Goal: Transaction & Acquisition: Purchase product/service

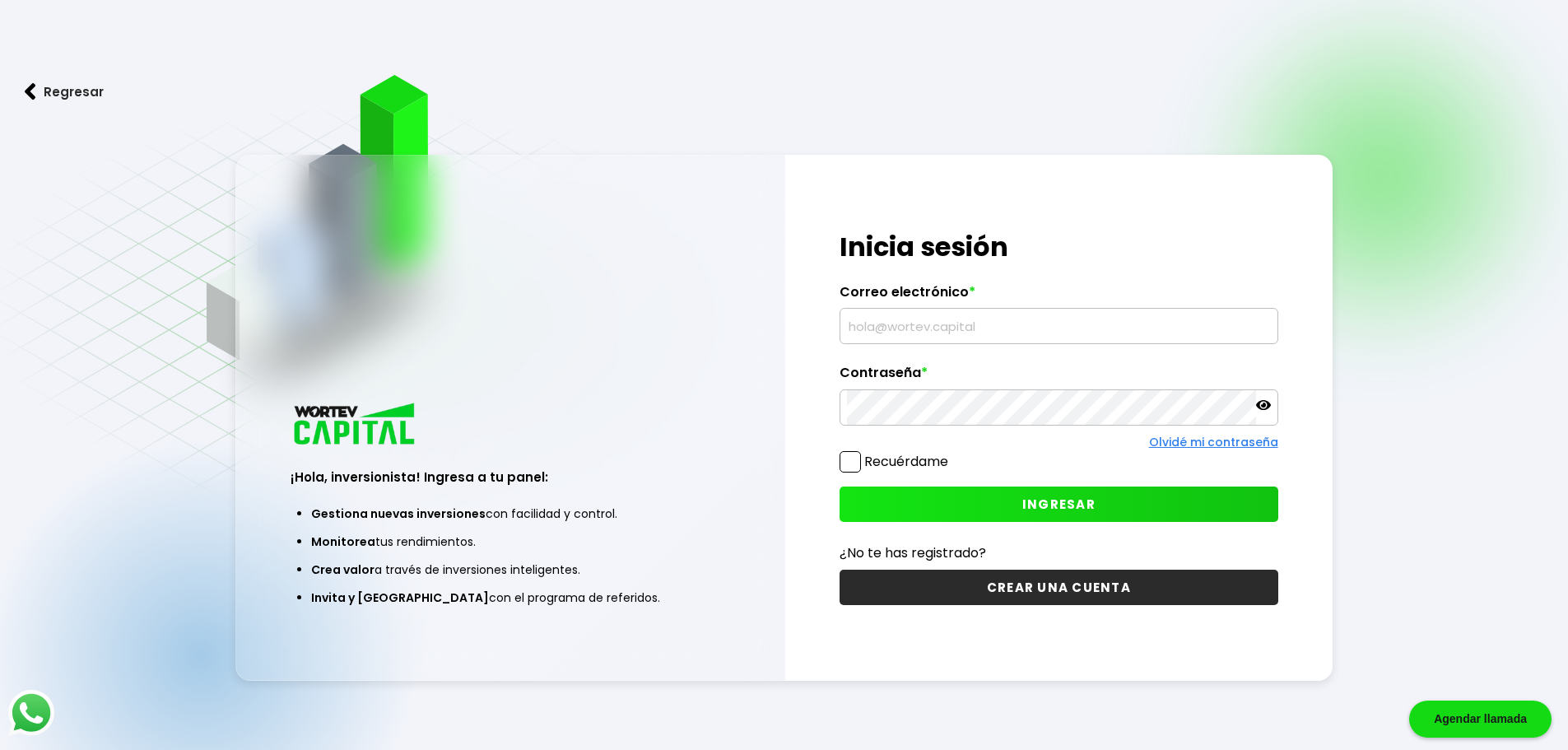
type input "[PERSON_NAME][EMAIL_ADDRESS][DOMAIN_NAME]"
click at [1264, 404] on icon at bounding box center [1263, 405] width 14 height 10
click at [1264, 404] on icon at bounding box center [1263, 405] width 14 height 14
click at [1034, 506] on span "INGRESAR" at bounding box center [1059, 504] width 73 height 17
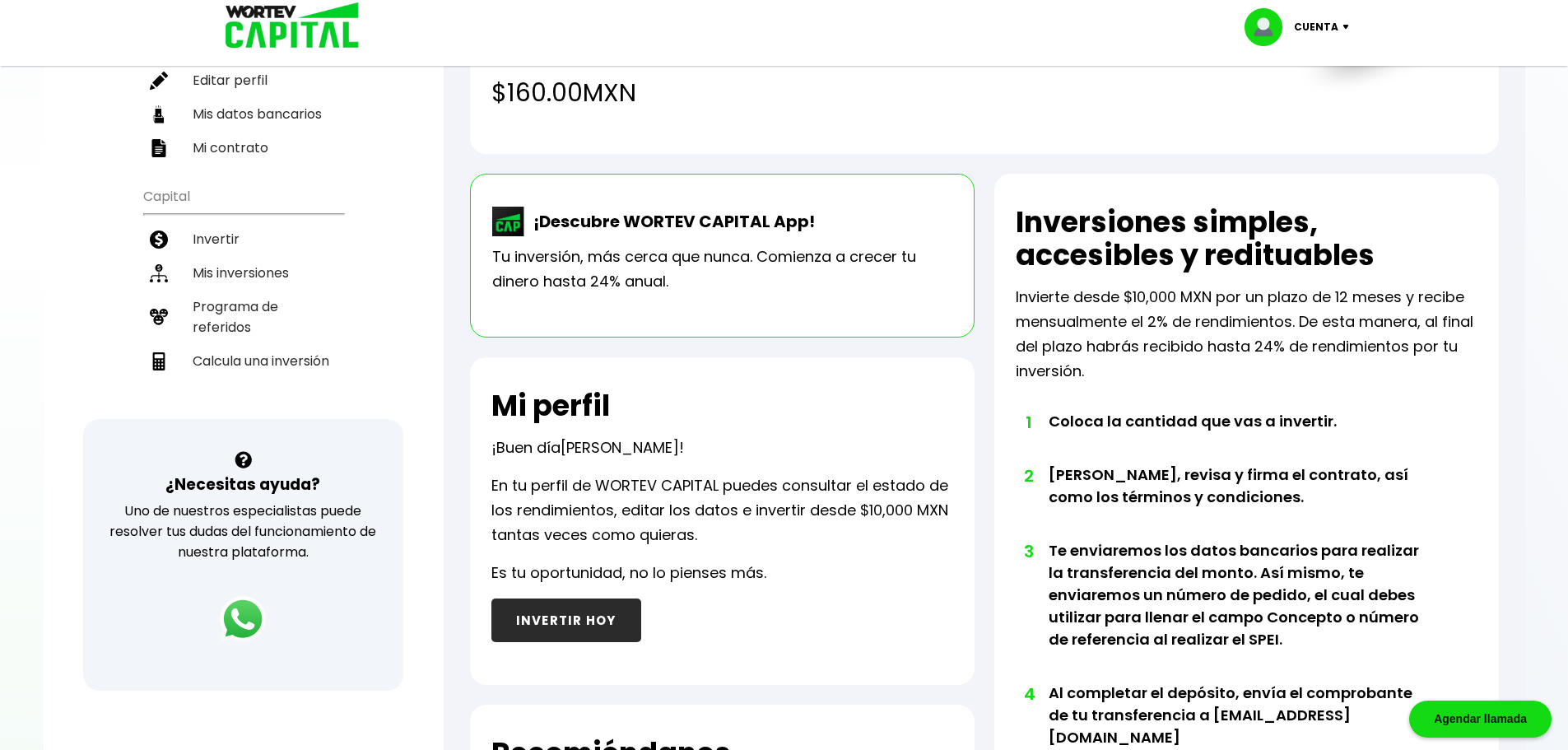
scroll to position [231, 0]
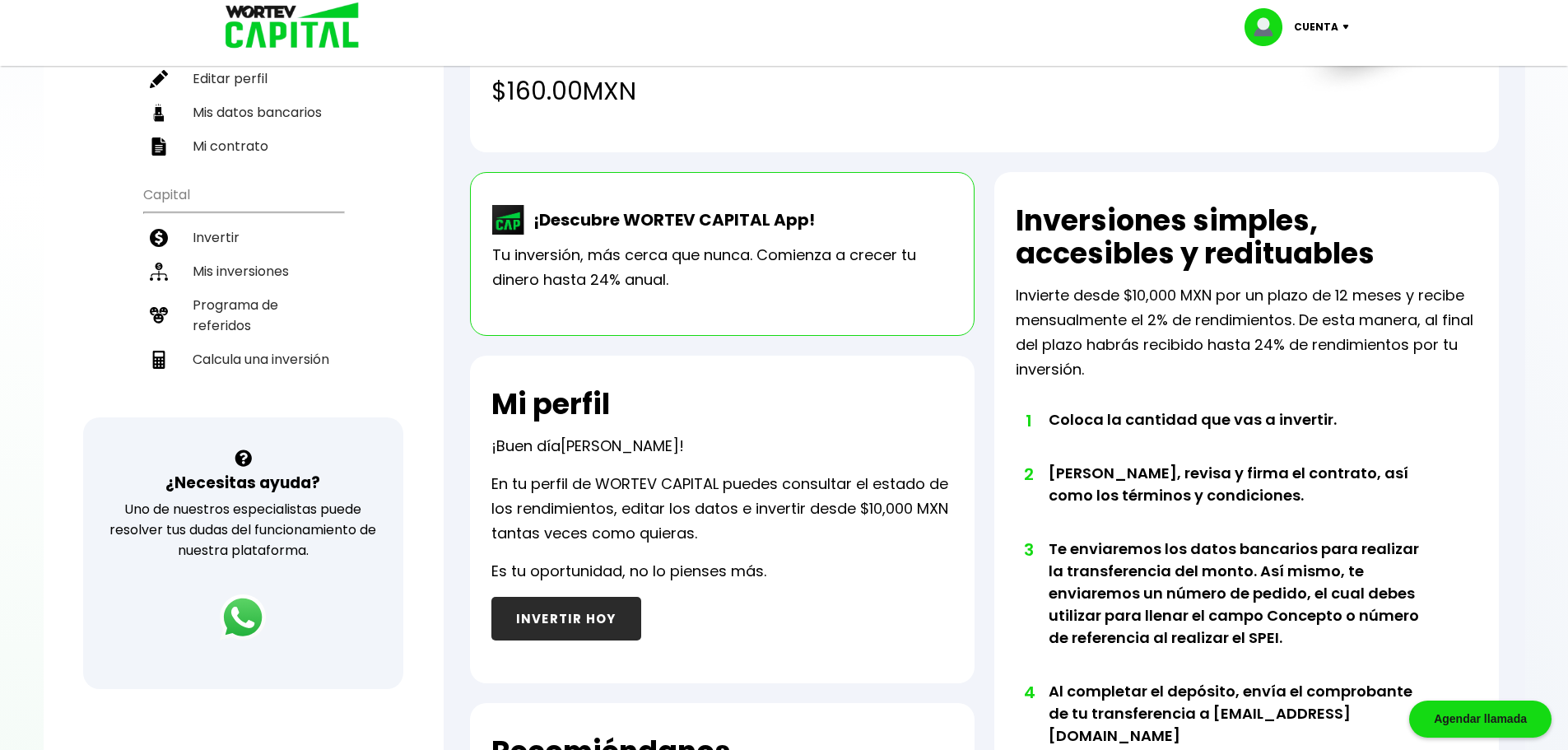
click at [579, 615] on button "INVERTIR HOY" at bounding box center [566, 618] width 149 height 43
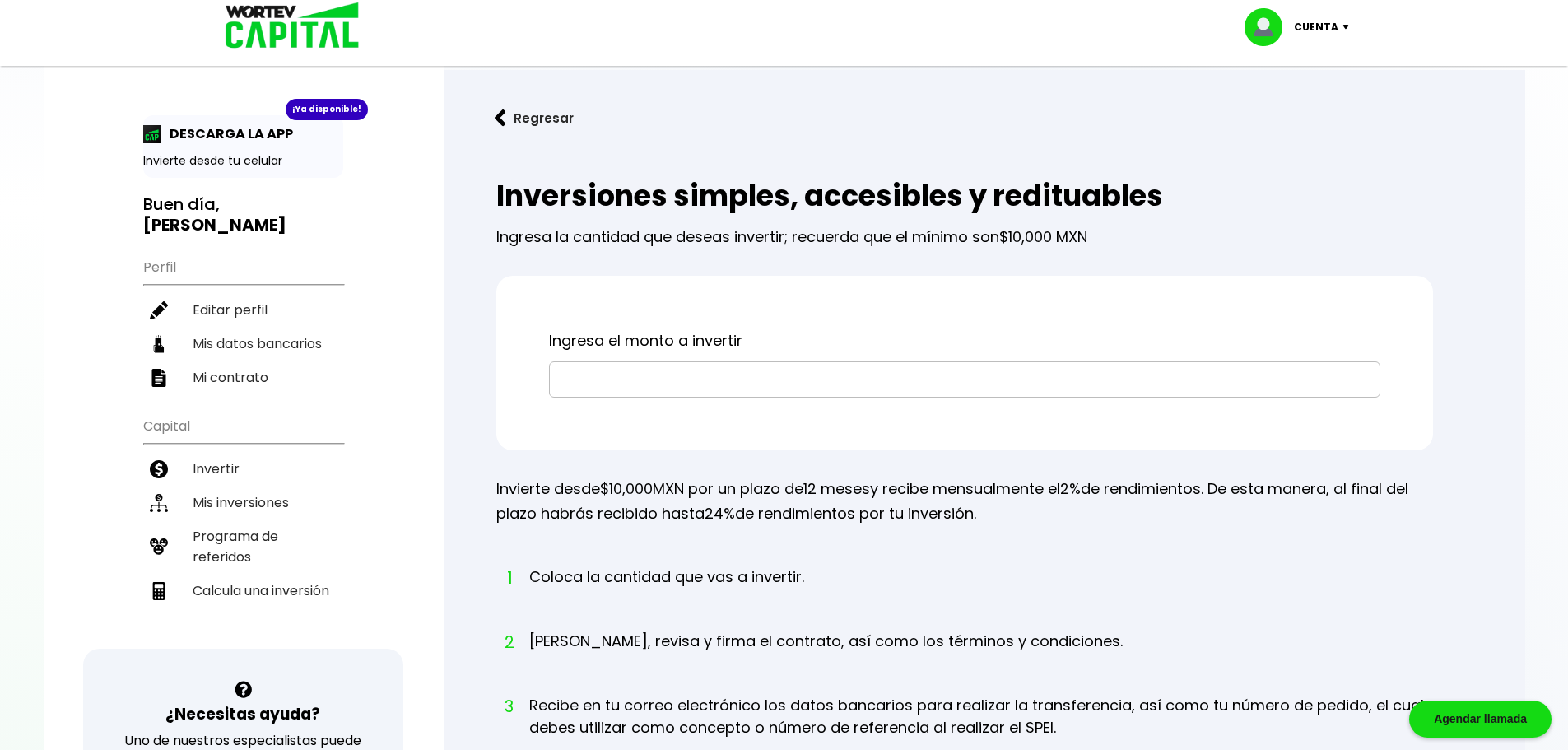
click at [712, 386] on input "text" at bounding box center [965, 380] width 816 height 35
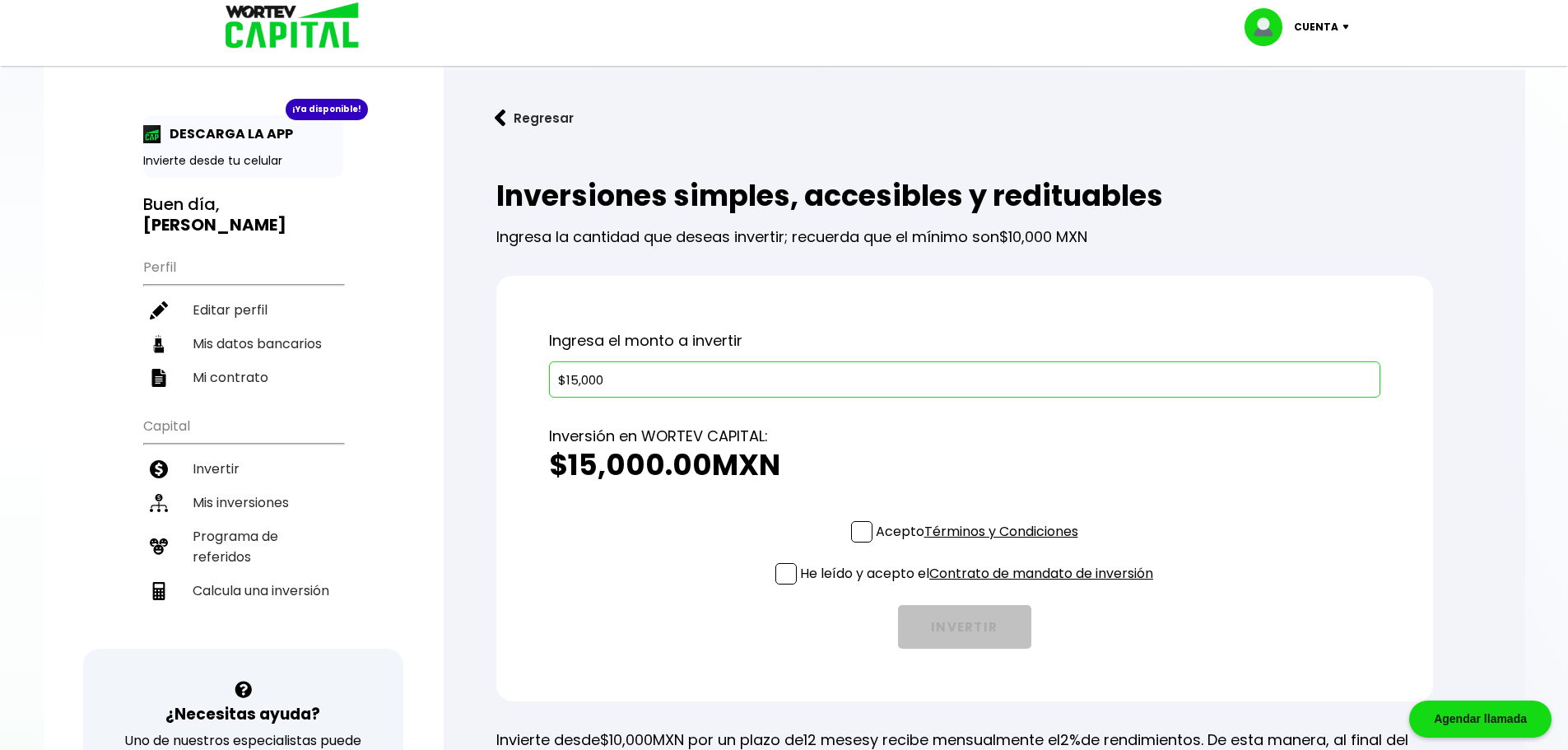
type input "$15,000"
click at [861, 540] on span at bounding box center [862, 532] width 21 height 21
click at [980, 545] on input "Acepto Términos y Condiciones" at bounding box center [980, 545] width 0 height 0
click at [782, 580] on span at bounding box center [786, 574] width 21 height 21
click at [980, 586] on input "He leído y acepto el Contrato de mandato de inversión" at bounding box center [980, 586] width 0 height 0
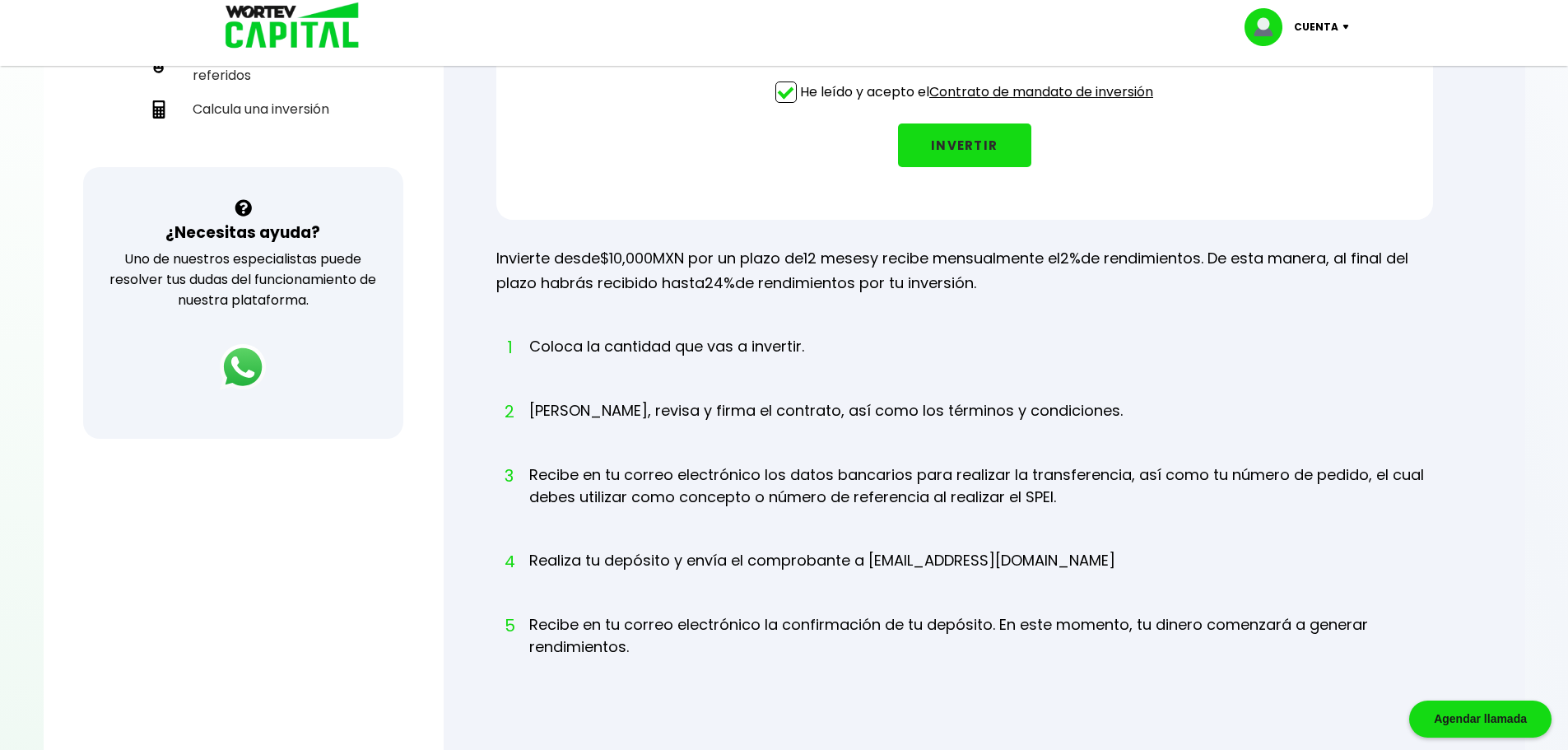
scroll to position [466, 0]
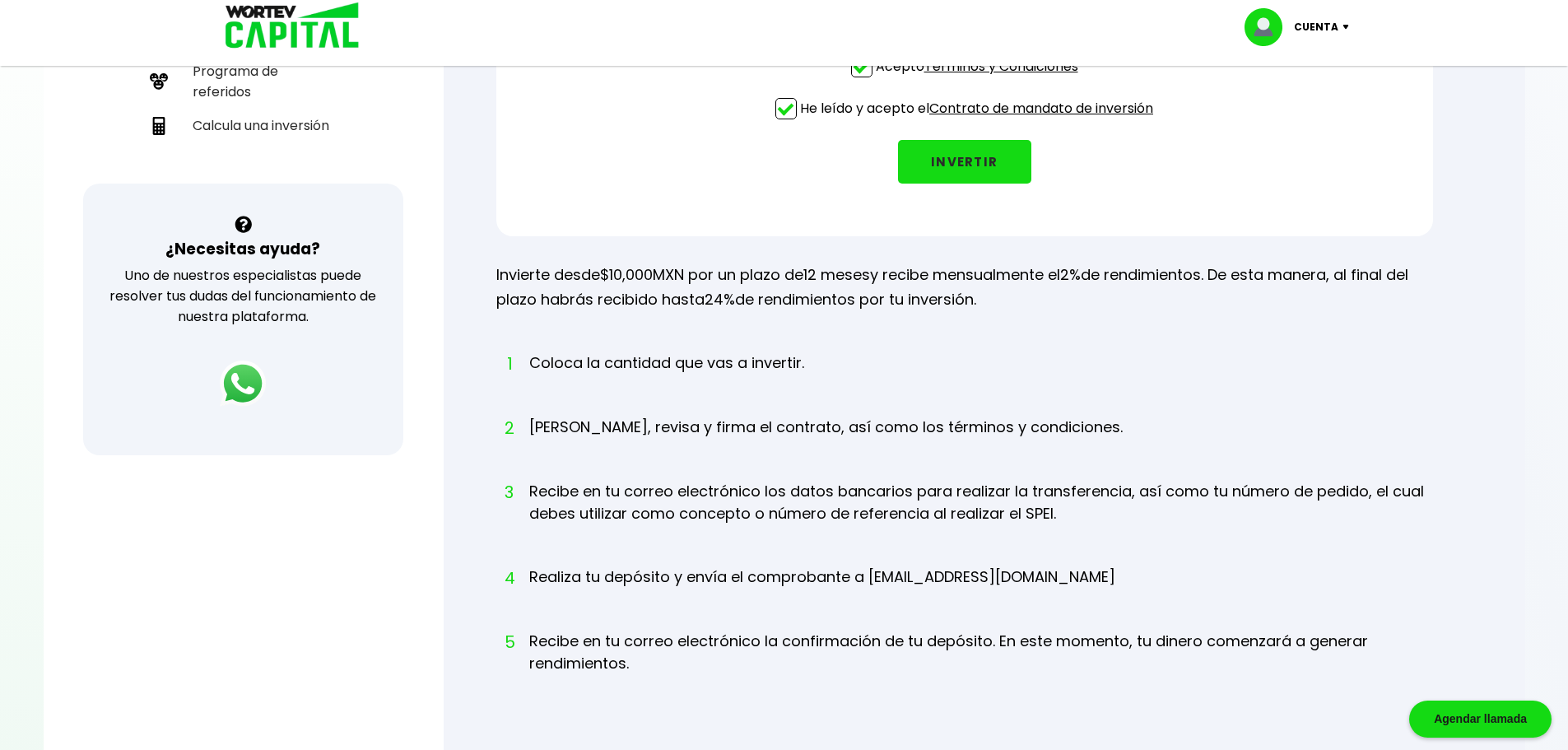
click at [989, 154] on button "INVERTIR" at bounding box center [965, 161] width 133 height 43
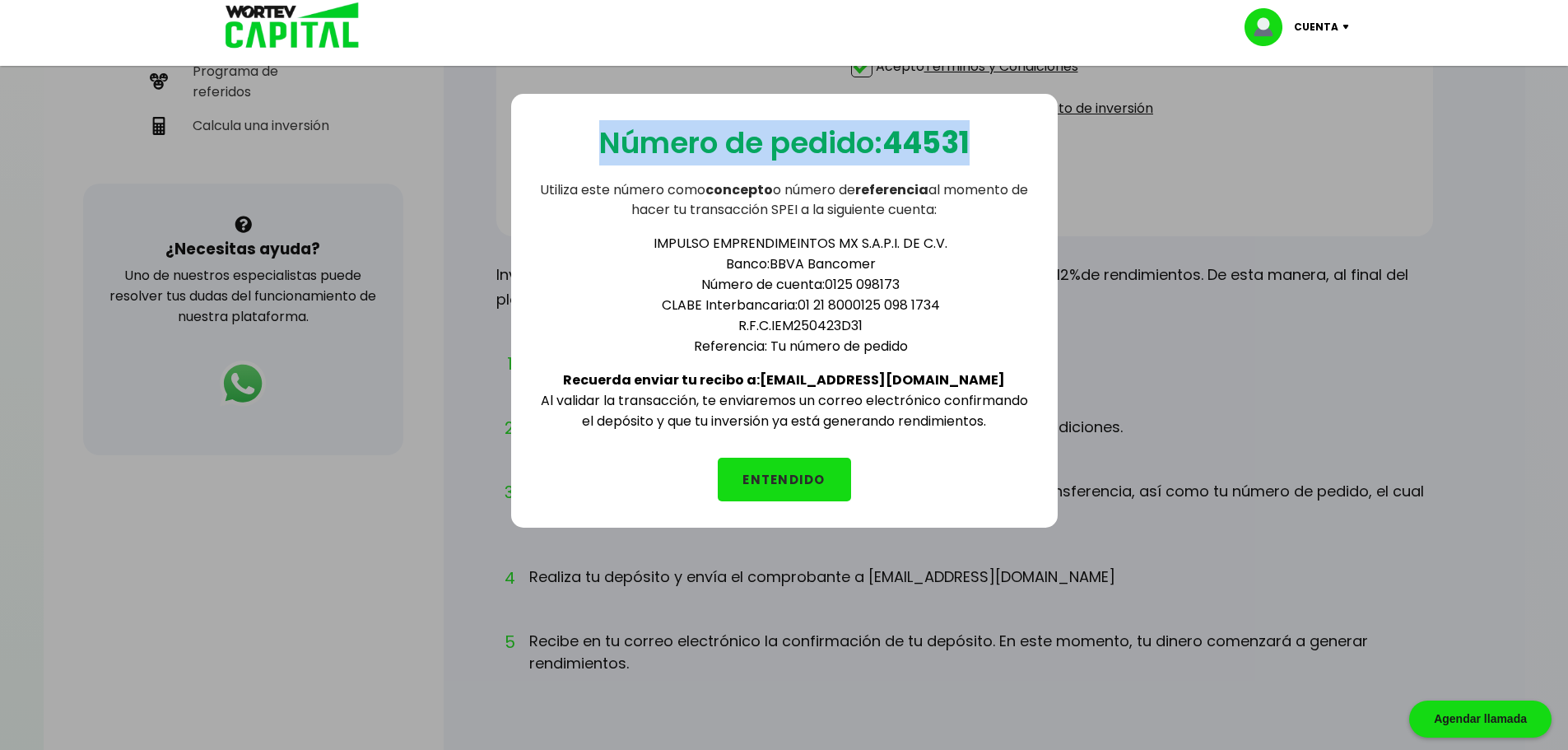
drag, startPoint x: 597, startPoint y: 134, endPoint x: 974, endPoint y: 149, distance: 377.3
click at [970, 149] on p "Número de pedido: 44531" at bounding box center [784, 143] width 370 height 45
copy p "Número de pedido: 44531"
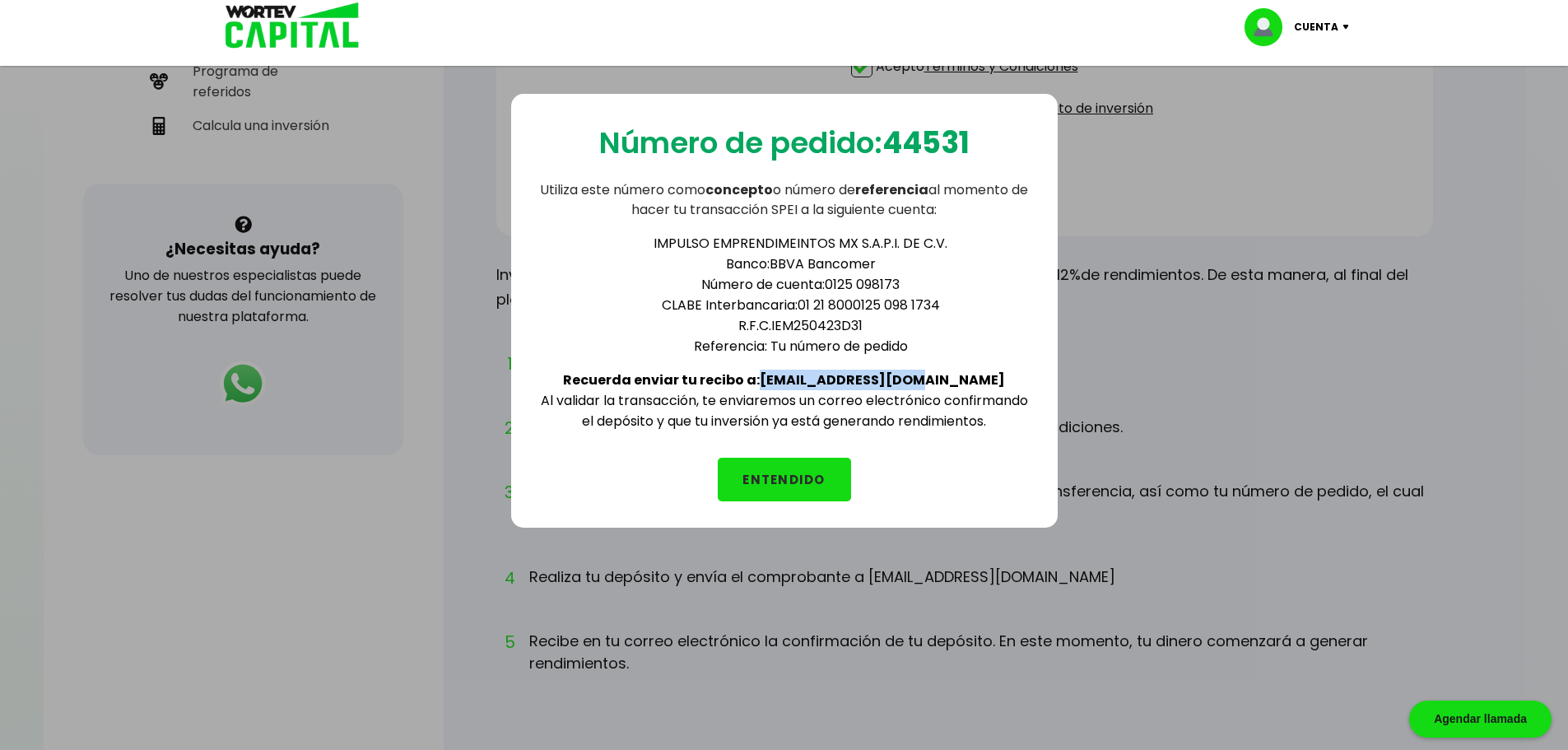
drag, startPoint x: 811, startPoint y: 376, endPoint x: 951, endPoint y: 374, distance: 140.0
click at [951, 374] on div "IMPULSO EMPRENDIMEINTOS MX S.A.P.I. DE C.V. Banco: BBVA Bancomer Número de cuen…" at bounding box center [784, 326] width 494 height 212
copy b "[EMAIL_ADDRESS][DOMAIN_NAME]"
click at [741, 481] on button "ENTENDIDO" at bounding box center [784, 479] width 133 height 43
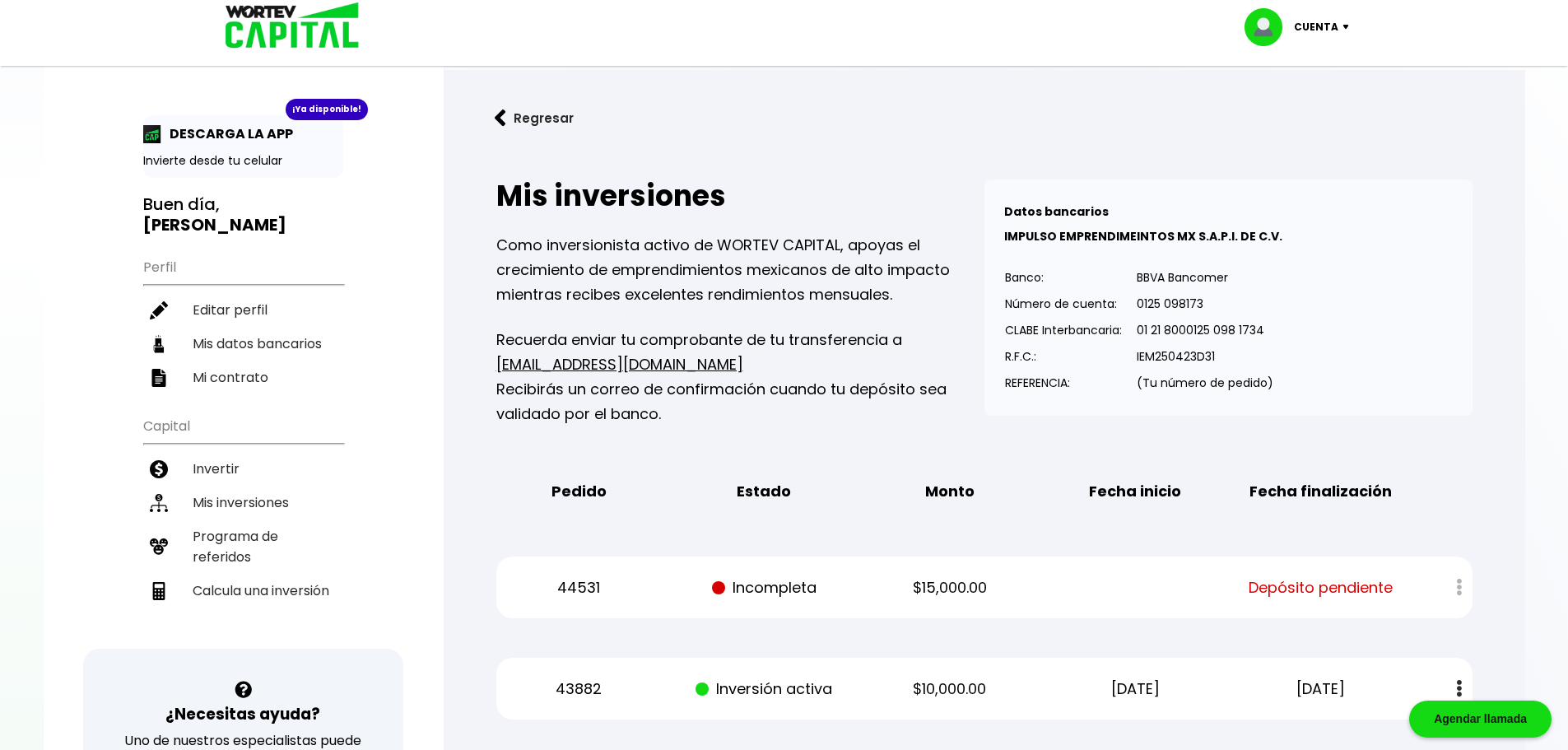
click at [506, 121] on img at bounding box center [500, 119] width 12 height 17
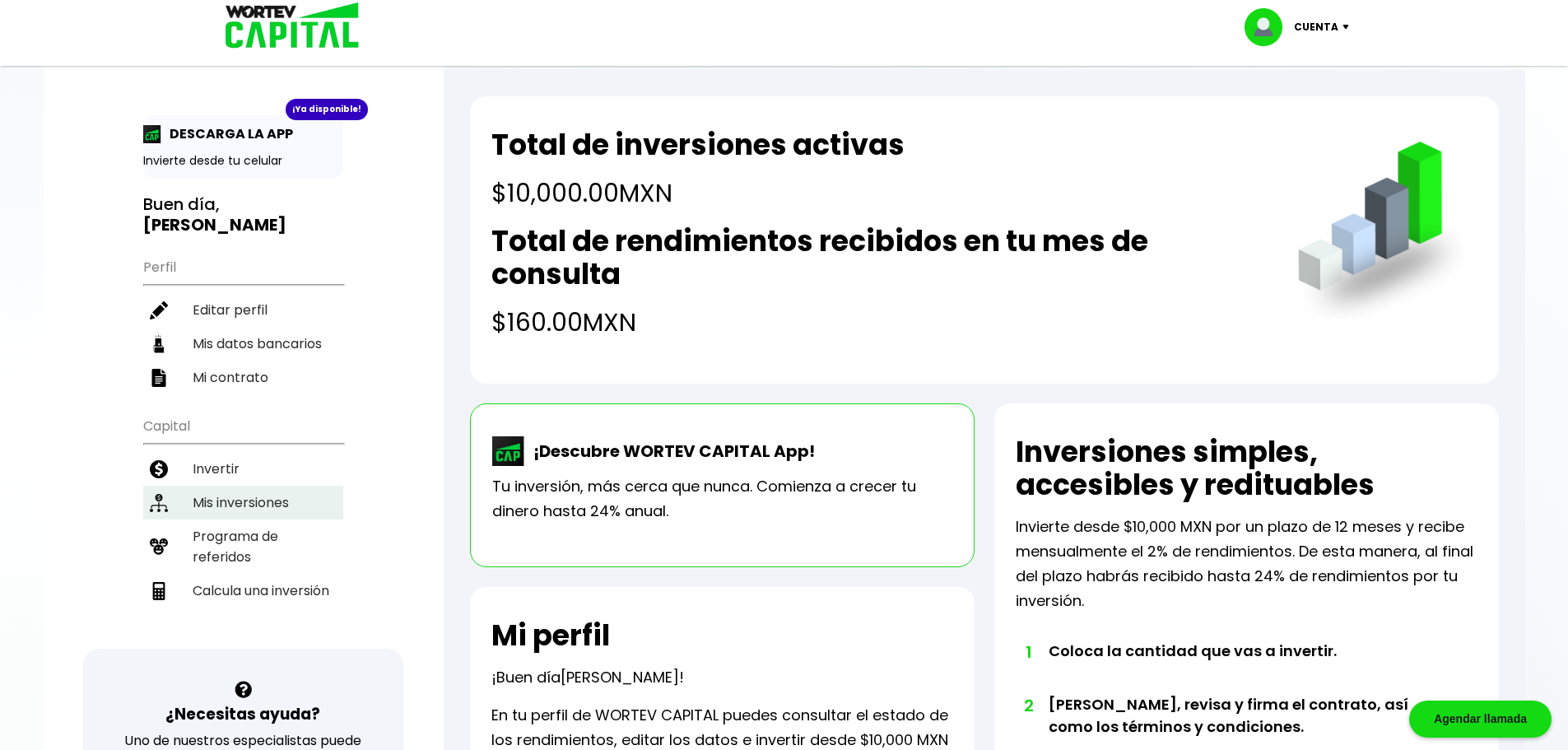
click at [279, 496] on li "Mis inversiones" at bounding box center [244, 502] width 200 height 34
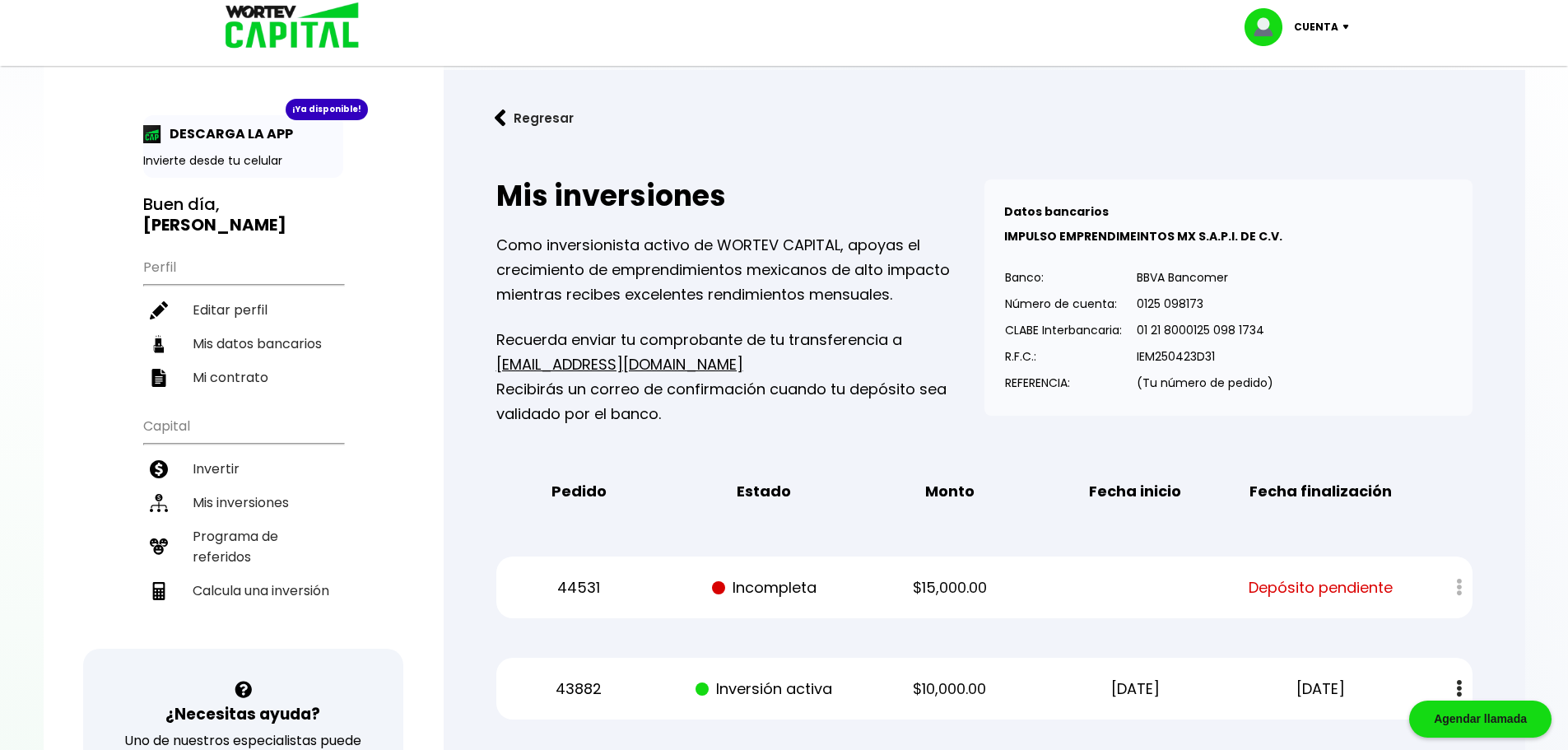
click at [500, 116] on img at bounding box center [500, 119] width 12 height 17
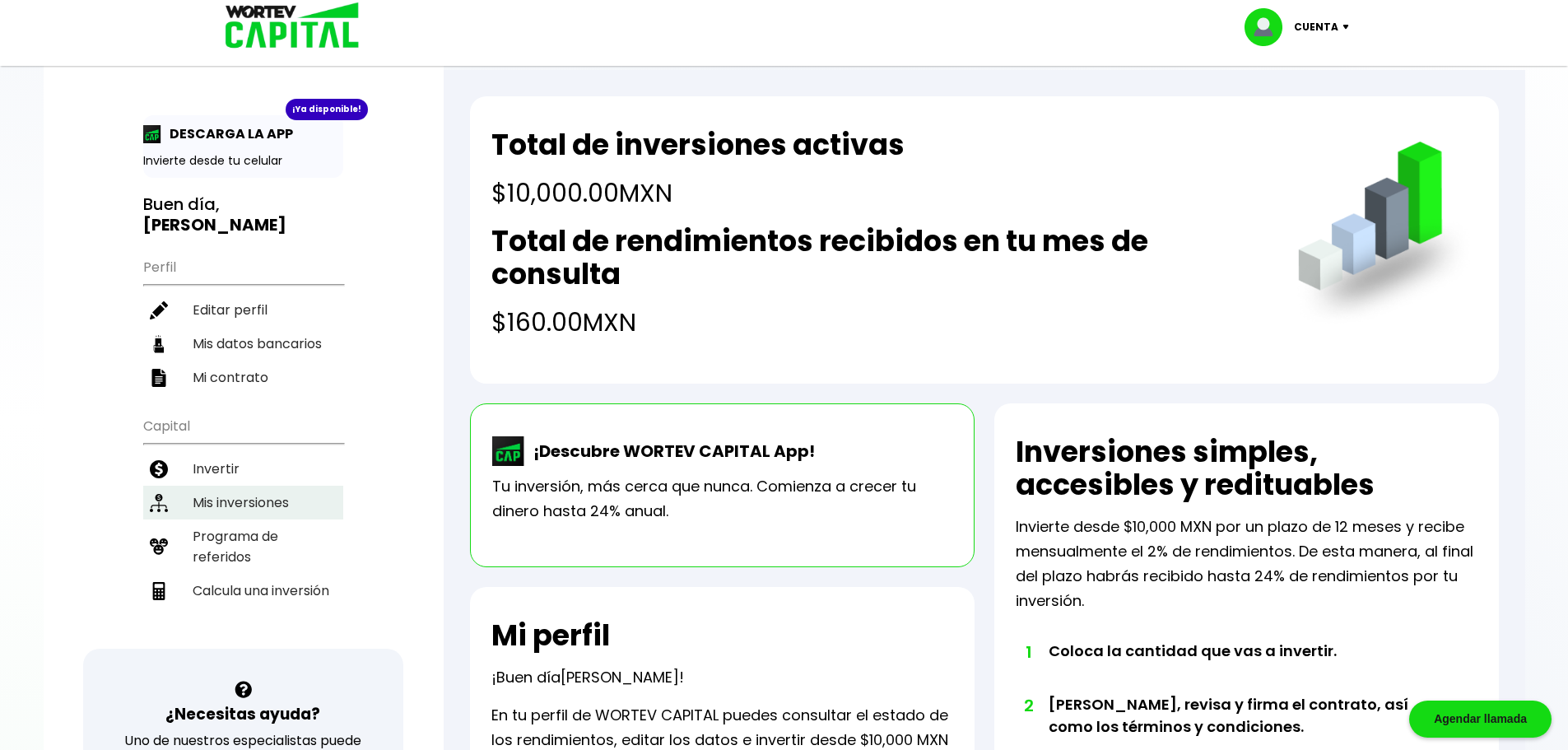
click at [232, 499] on li "Mis inversiones" at bounding box center [244, 502] width 200 height 34
